Goal: Transaction & Acquisition: Purchase product/service

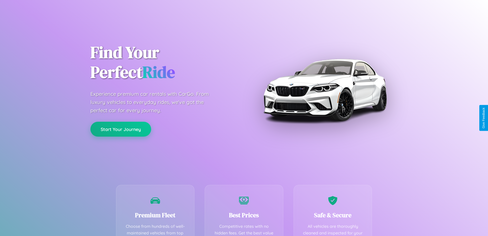
click at [121, 129] on button "Start Your Journey" at bounding box center [121, 129] width 61 height 15
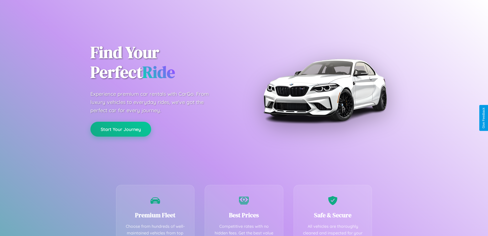
click at [121, 129] on button "Start Your Journey" at bounding box center [121, 129] width 61 height 15
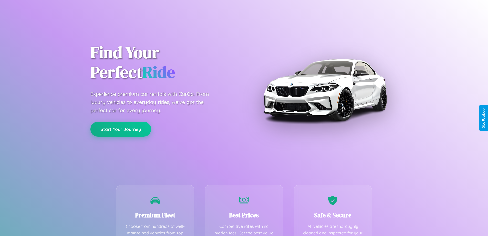
click at [121, 129] on button "Start Your Journey" at bounding box center [121, 129] width 61 height 15
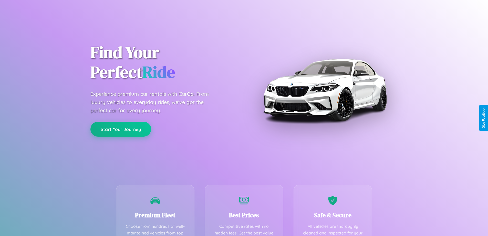
click at [121, 129] on button "Start Your Journey" at bounding box center [121, 129] width 61 height 15
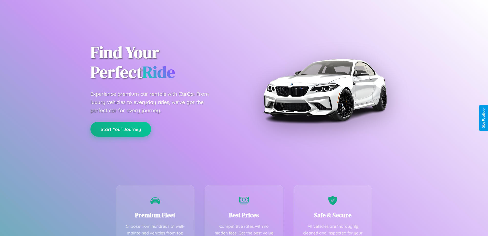
click at [121, 129] on button "Start Your Journey" at bounding box center [121, 129] width 61 height 15
